Goal: Transaction & Acquisition: Purchase product/service

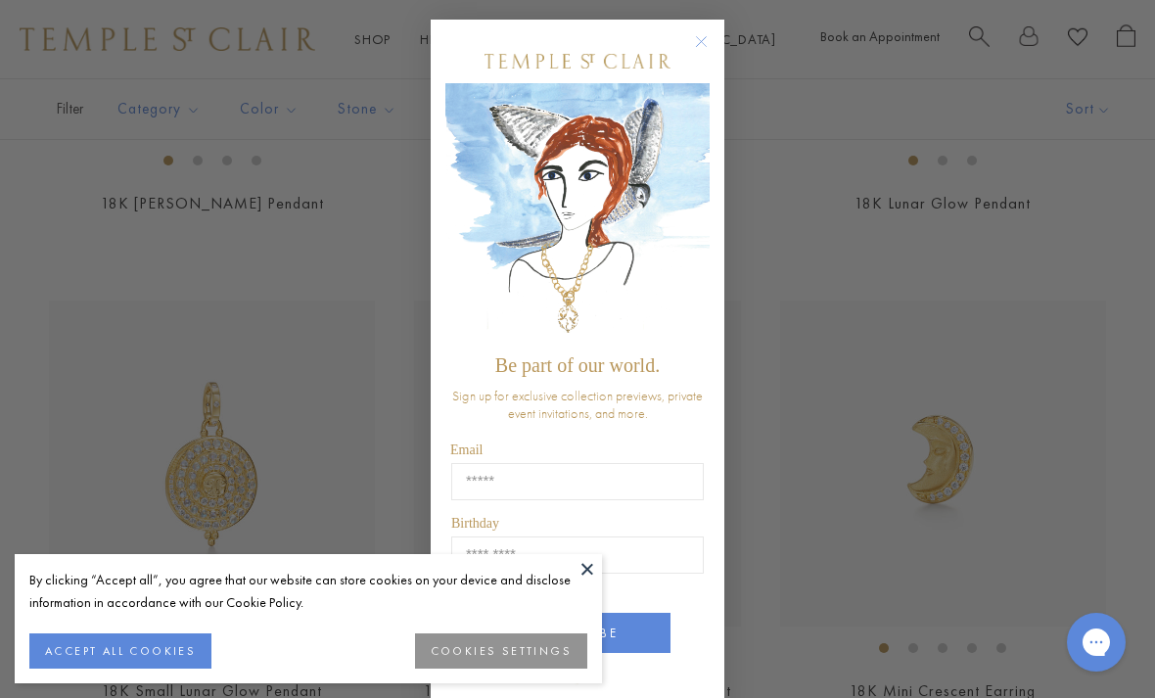
scroll to position [744, 0]
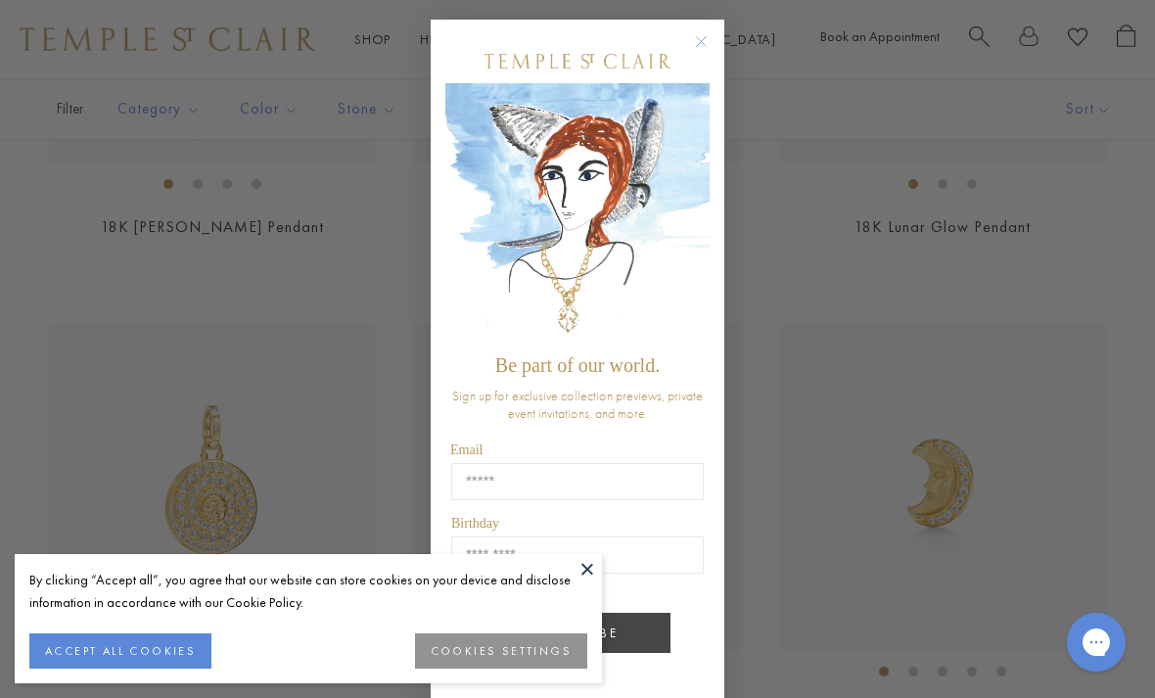
click at [604, 629] on button "SUBSCRIBE" at bounding box center [578, 633] width 186 height 40
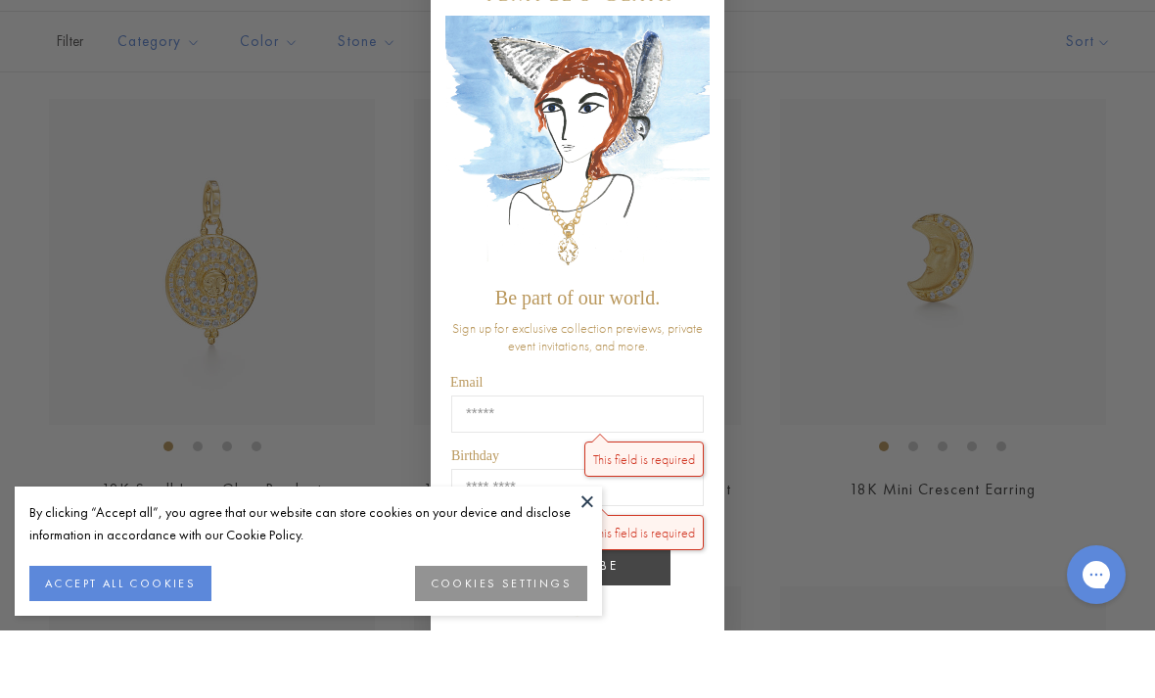
scroll to position [906, 0]
click at [594, 565] on button at bounding box center [587, 568] width 29 height 29
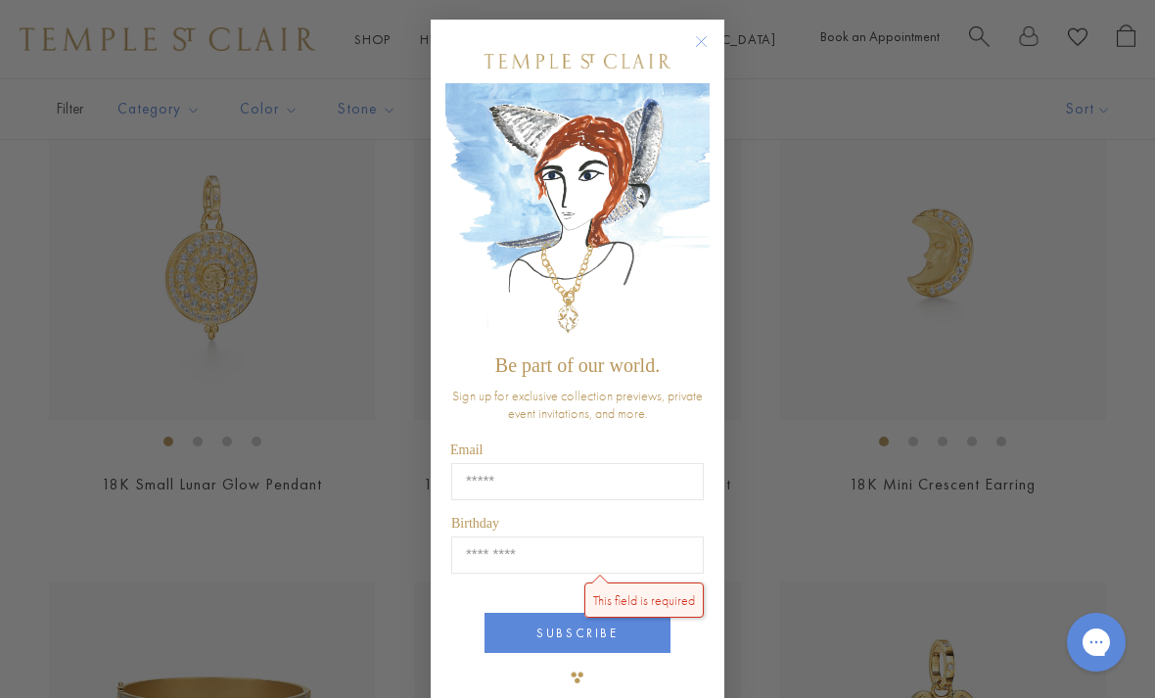
scroll to position [972, 0]
click at [709, 51] on circle "Close dialog" at bounding box center [701, 41] width 23 height 23
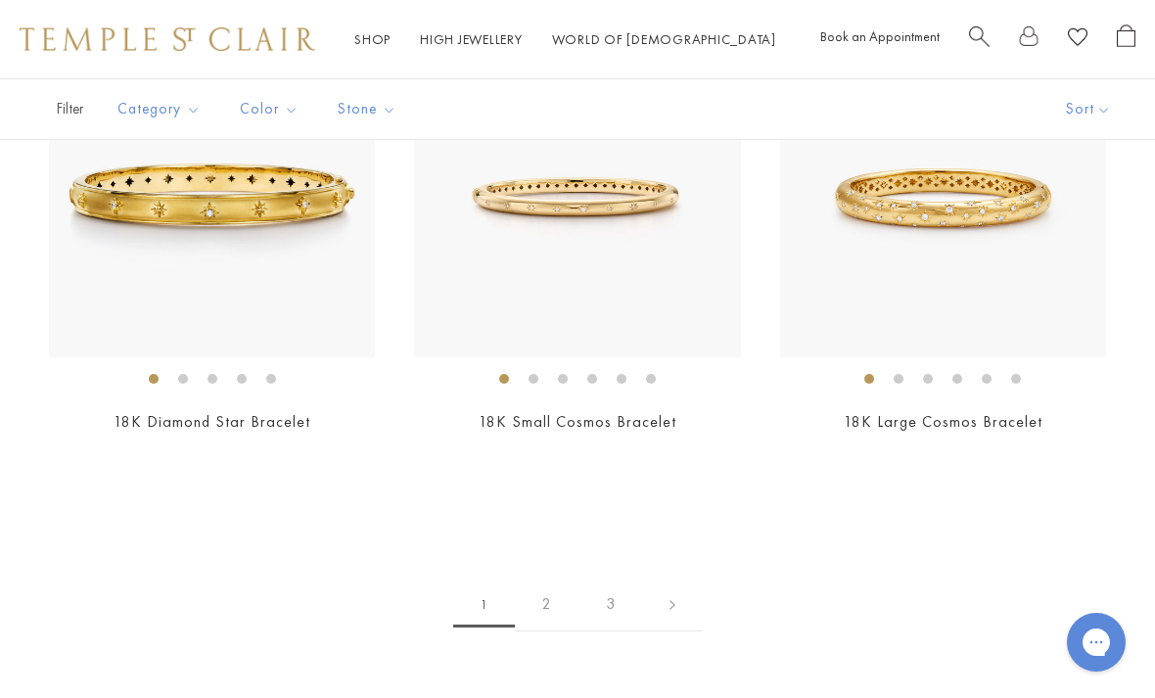
scroll to position [8302, 0]
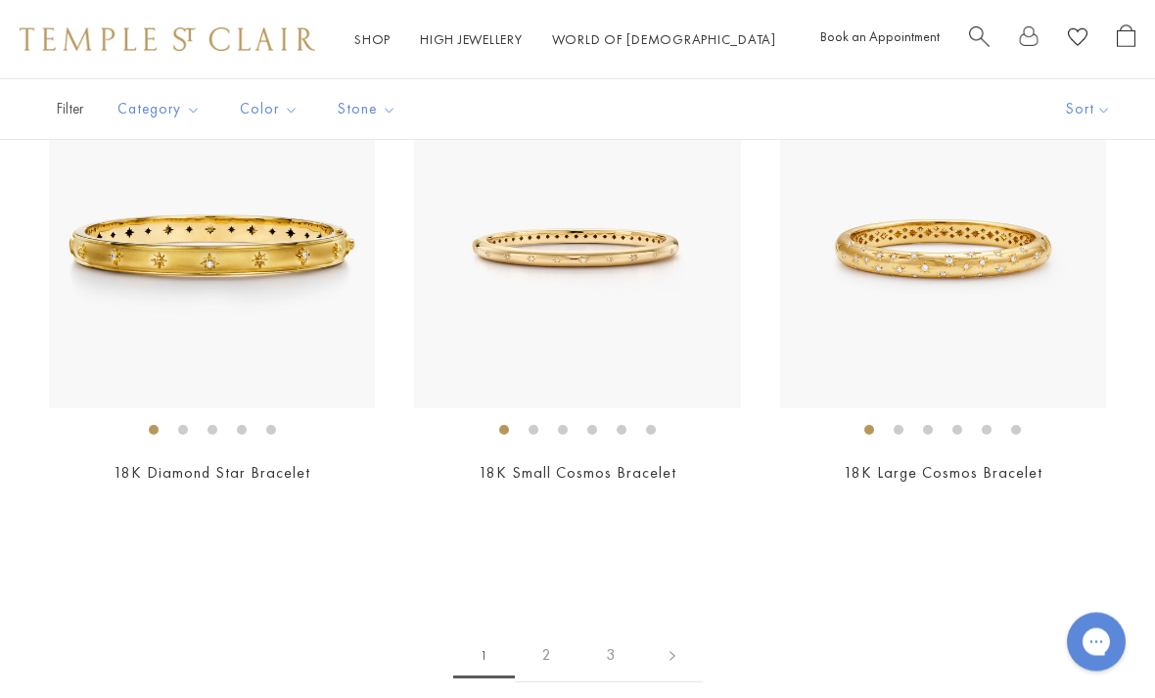
click at [553, 636] on link "2" at bounding box center [547, 657] width 64 height 54
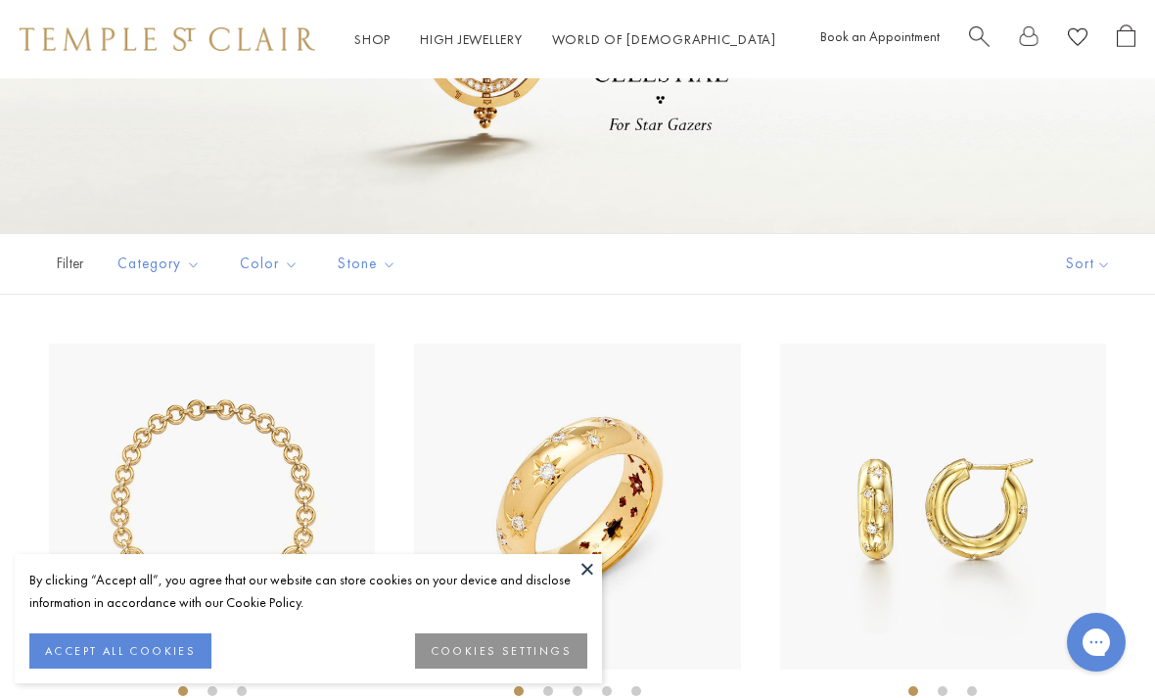
scroll to position [246, 0]
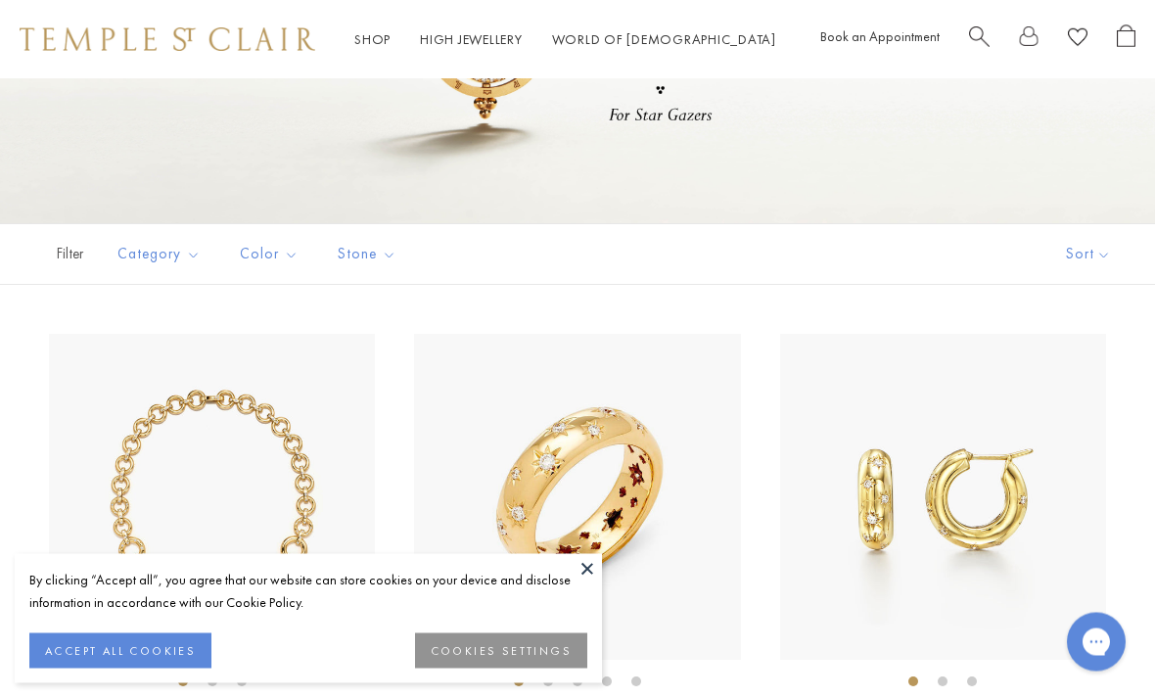
click at [512, 669] on button "COOKIES SETTINGS" at bounding box center [501, 650] width 172 height 35
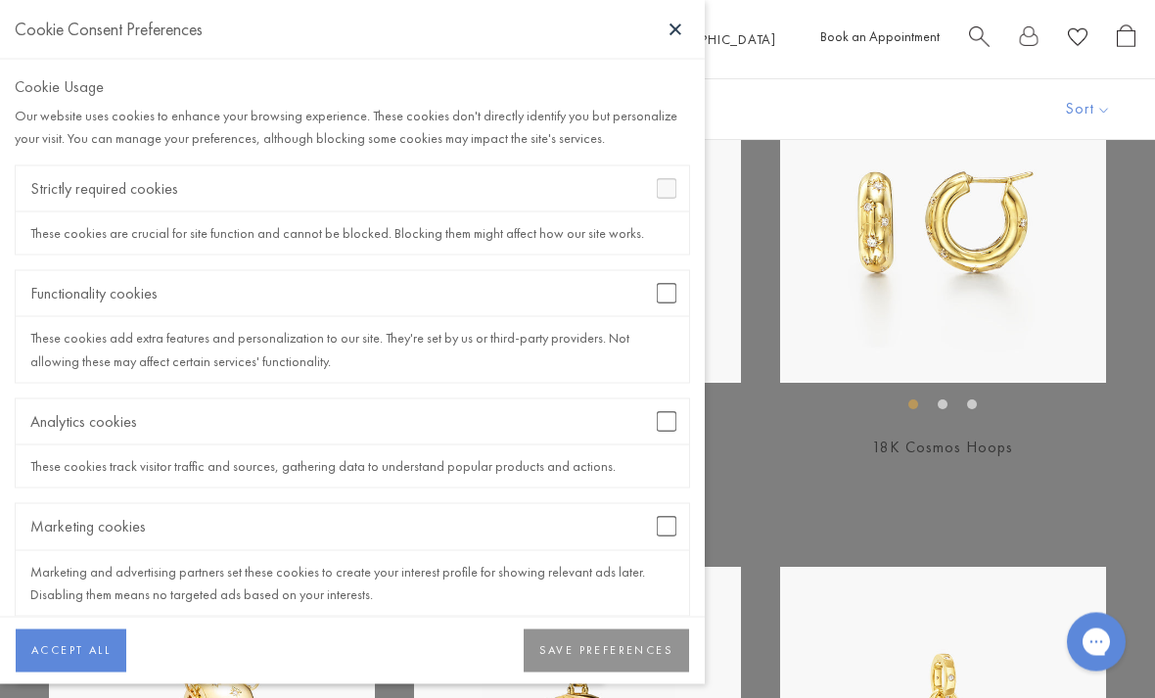
scroll to position [521, 0]
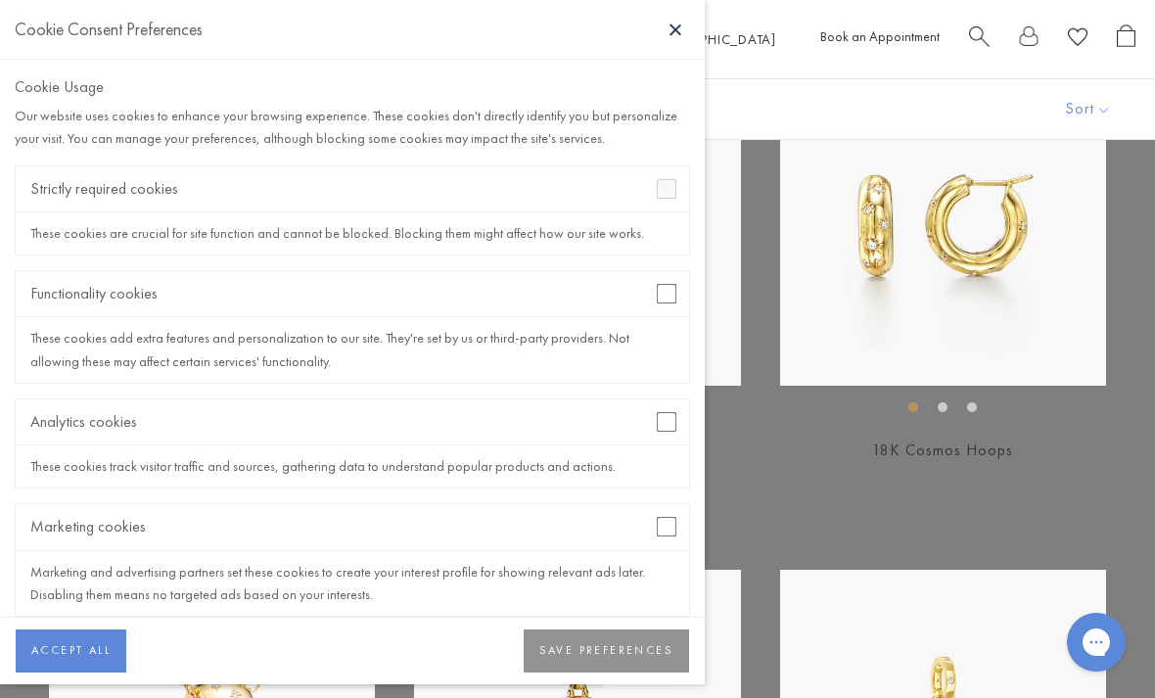
click at [587, 665] on button "SAVE PREFERENCES" at bounding box center [606, 651] width 165 height 43
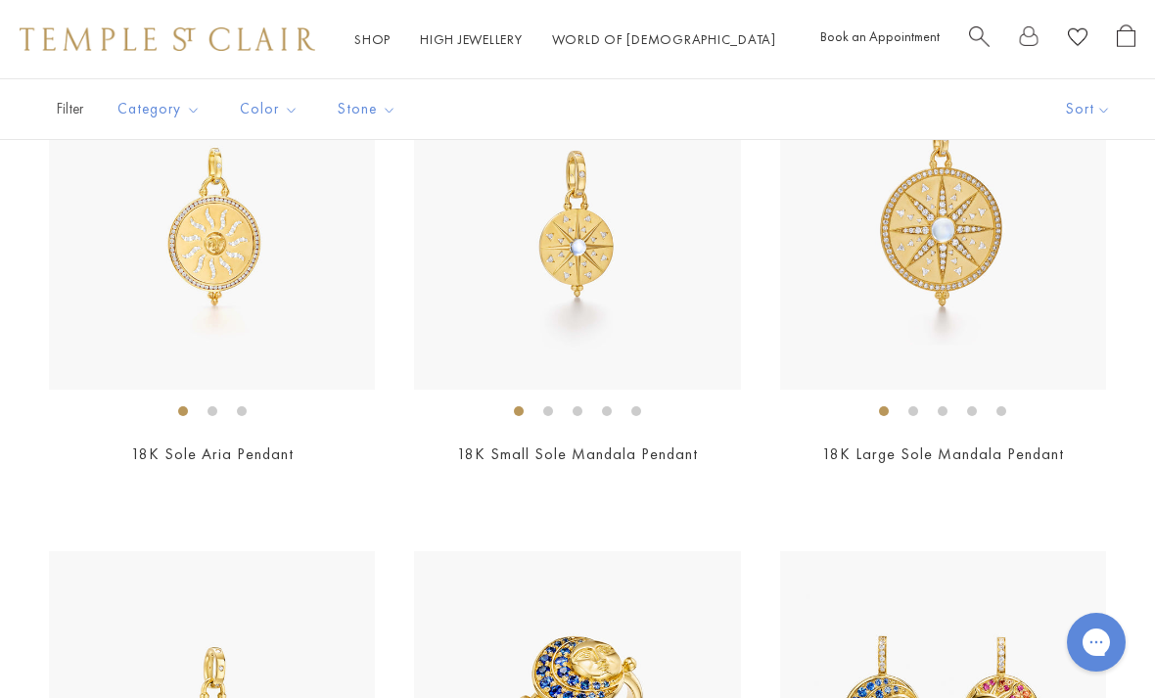
scroll to position [3450, 0]
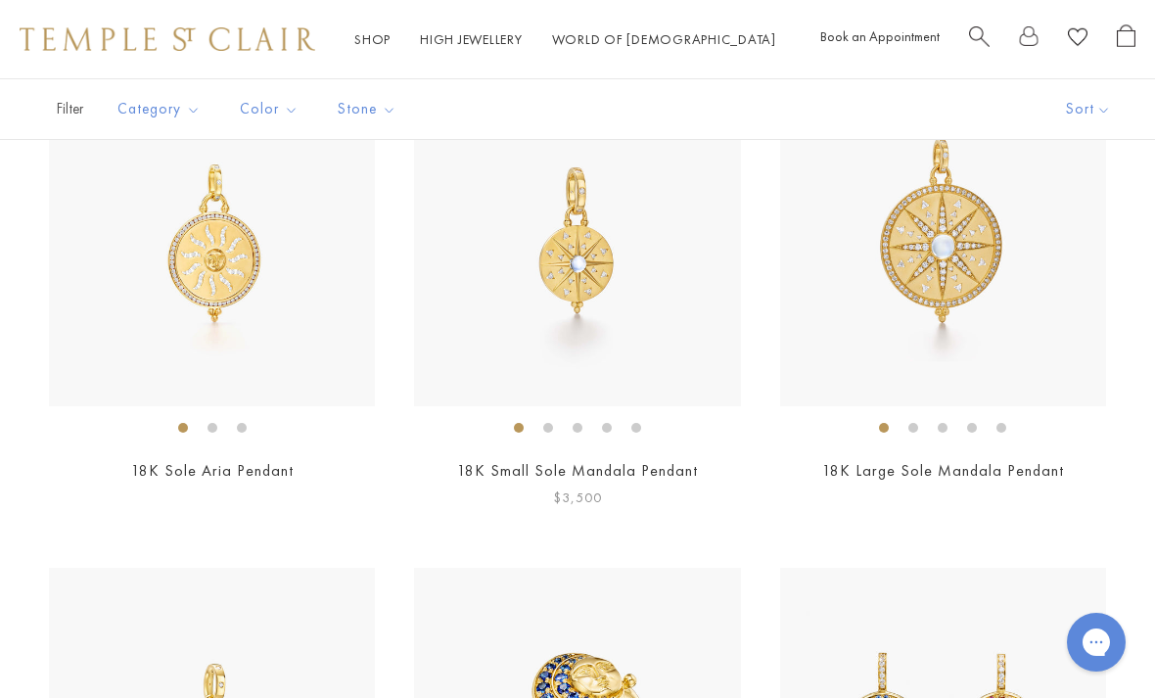
click at [649, 460] on link "18K Small Sole Mandala Pendant" at bounding box center [577, 470] width 241 height 21
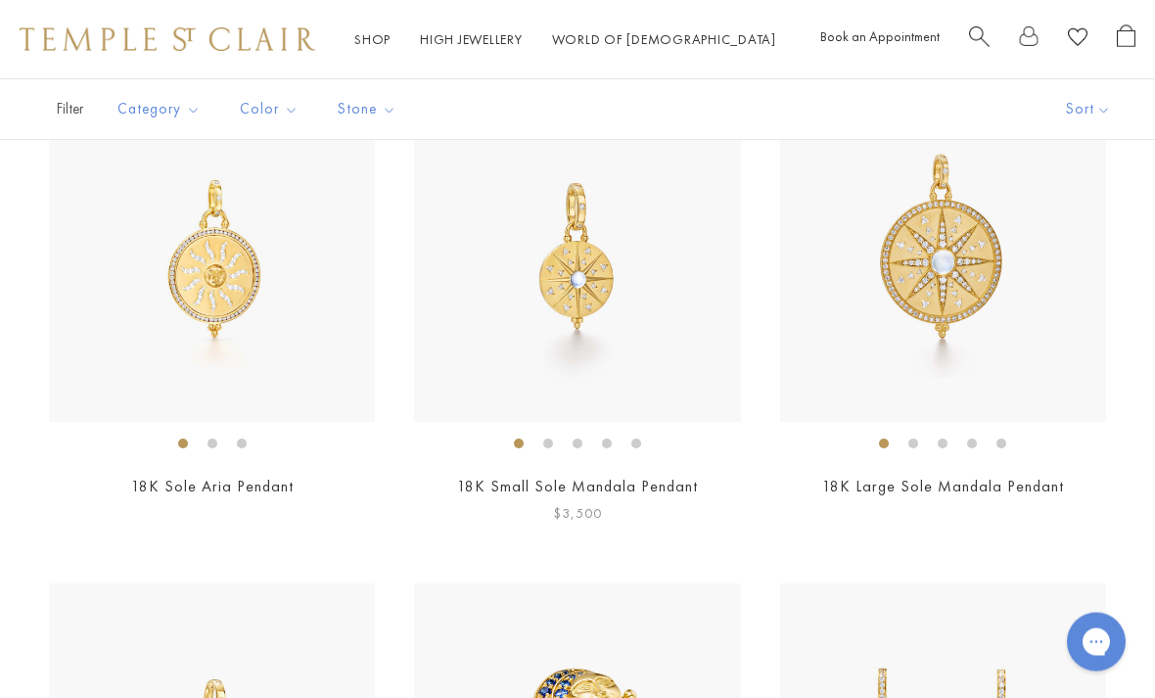
scroll to position [3433, 0]
click at [942, 292] on img at bounding box center [943, 259] width 326 height 326
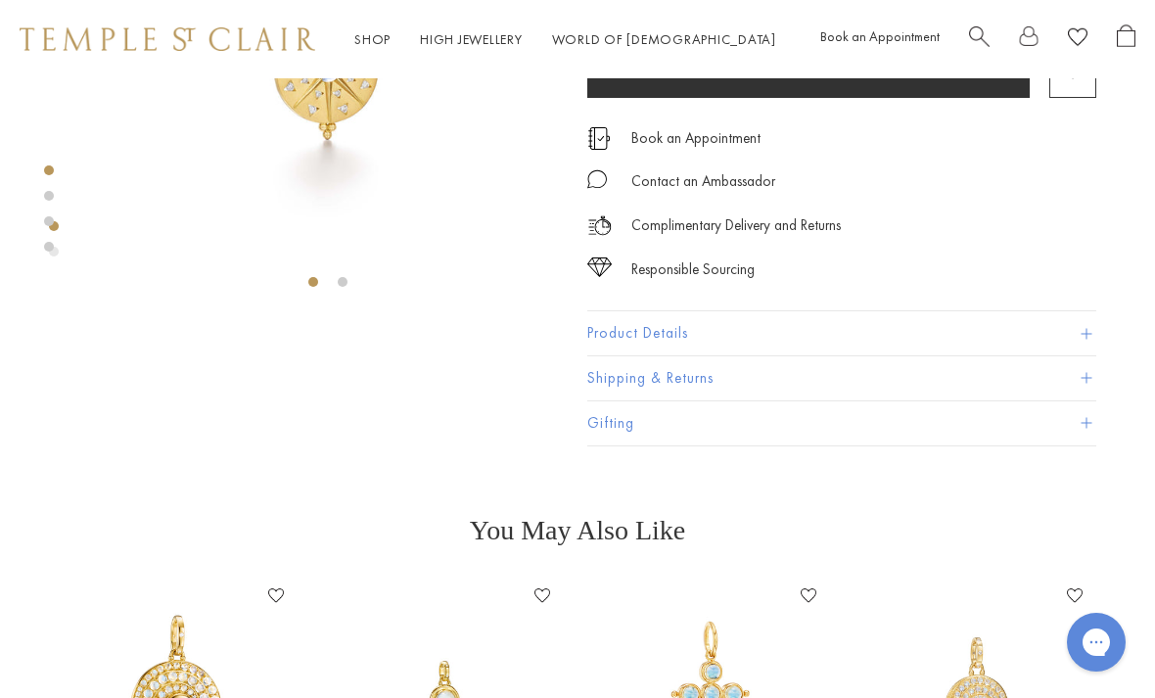
scroll to position [271, 0]
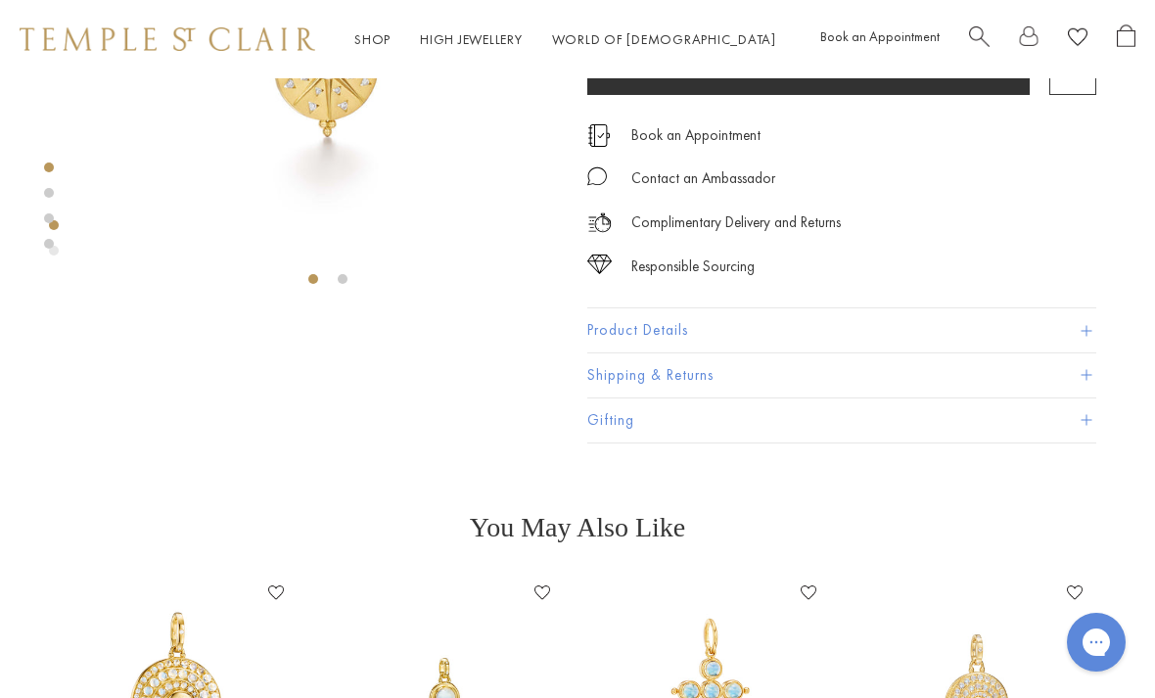
click at [629, 332] on button "Product Details" at bounding box center [841, 330] width 509 height 44
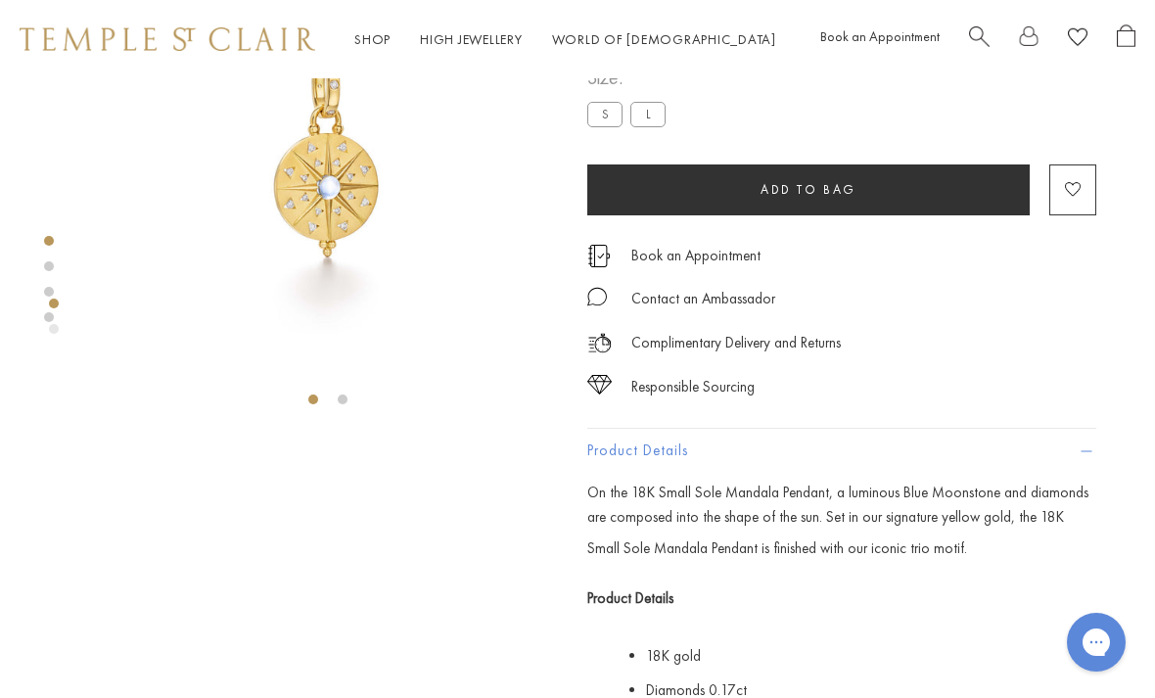
scroll to position [0, 0]
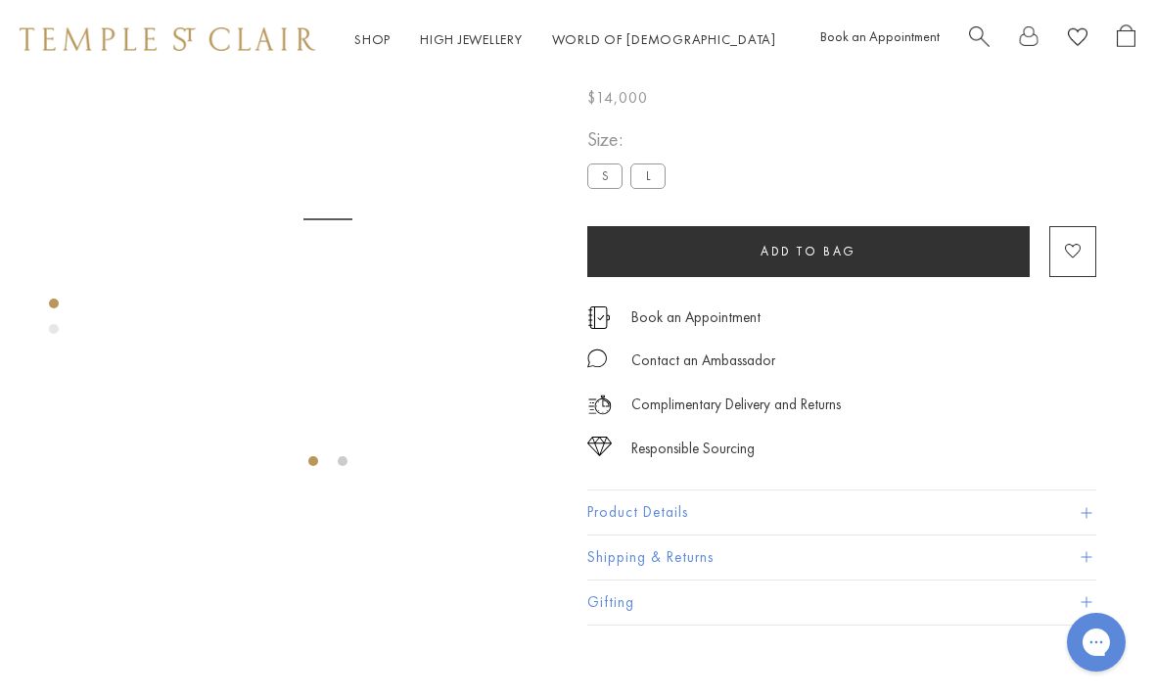
scroll to position [78, 0]
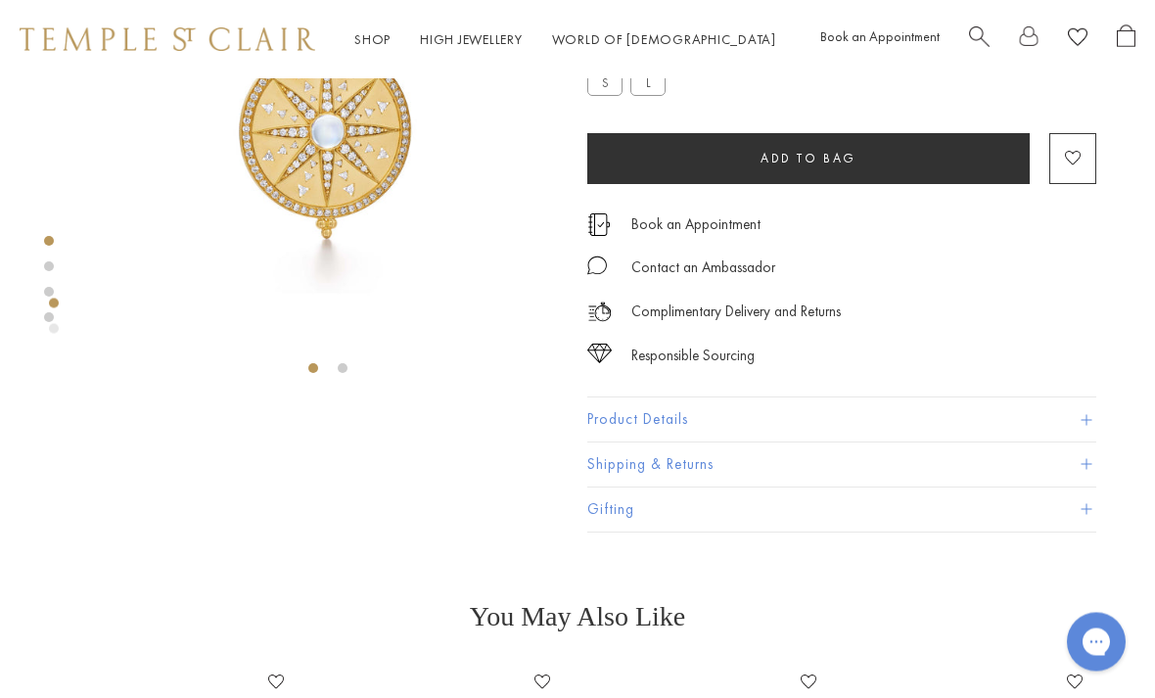
click at [357, 368] on div at bounding box center [328, 142] width 460 height 490
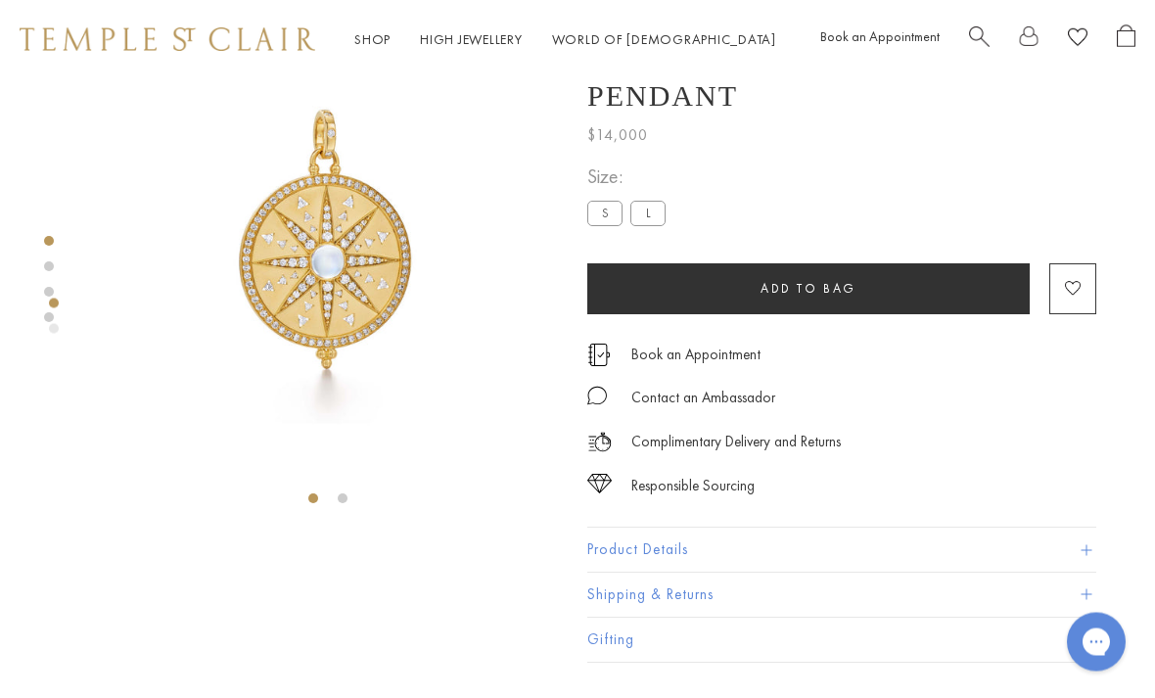
scroll to position [45, 0]
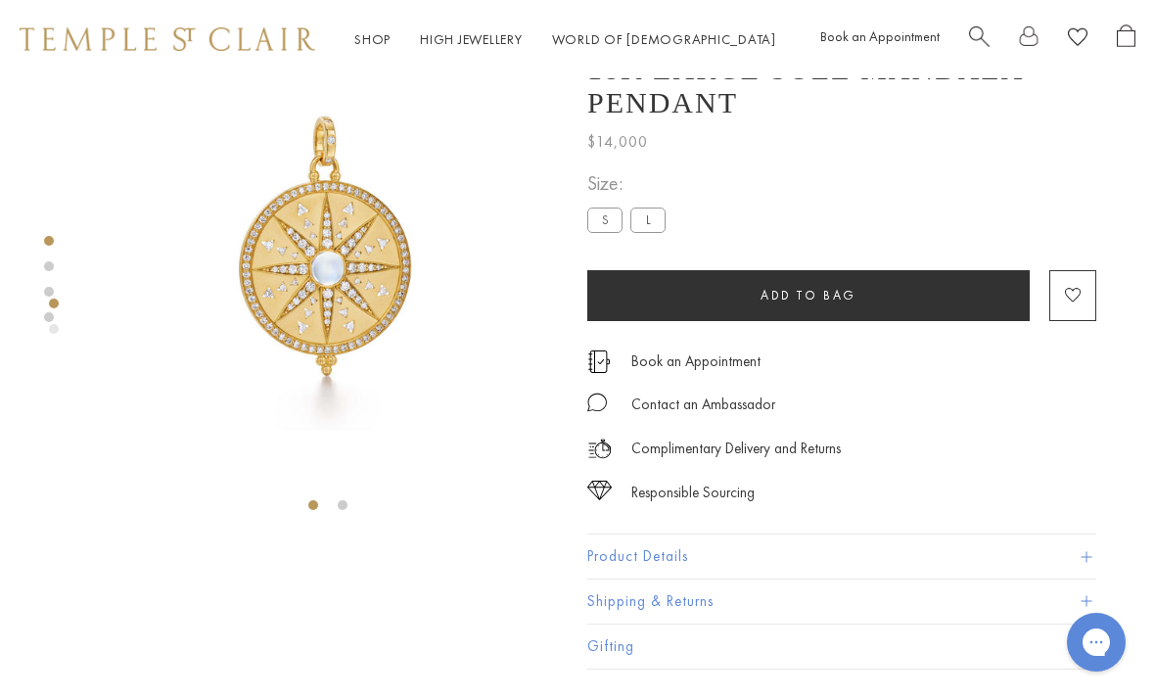
click at [353, 490] on img at bounding box center [328, 263] width 460 height 460
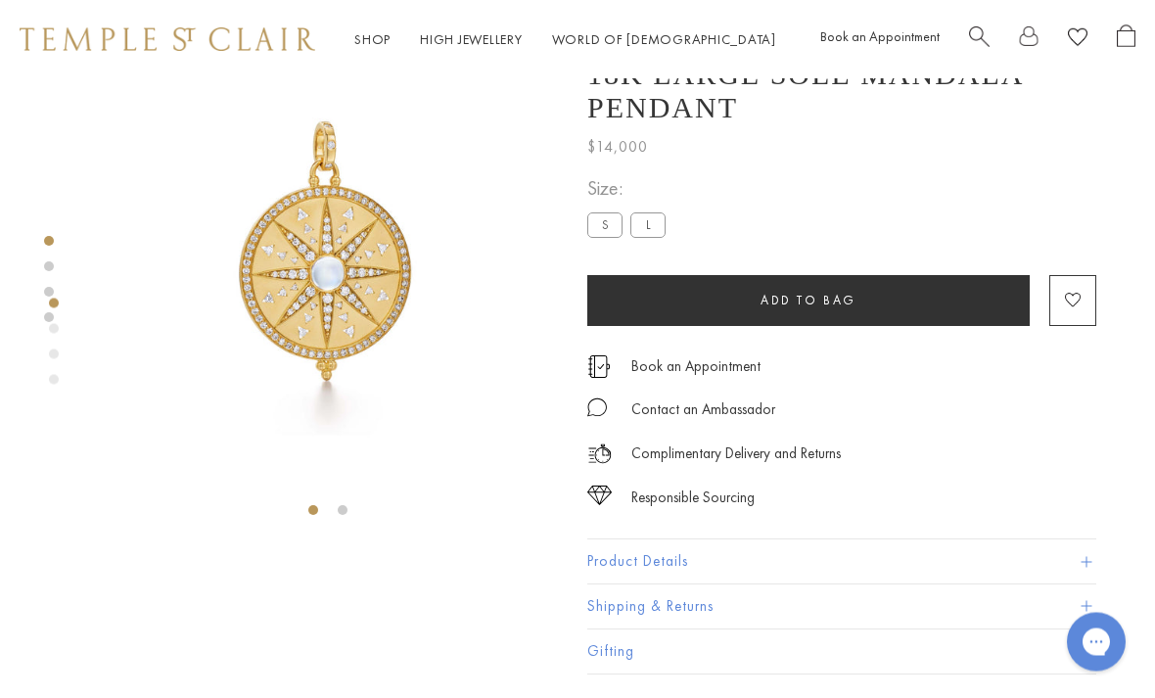
scroll to position [61, 0]
